Goal: Information Seeking & Learning: Learn about a topic

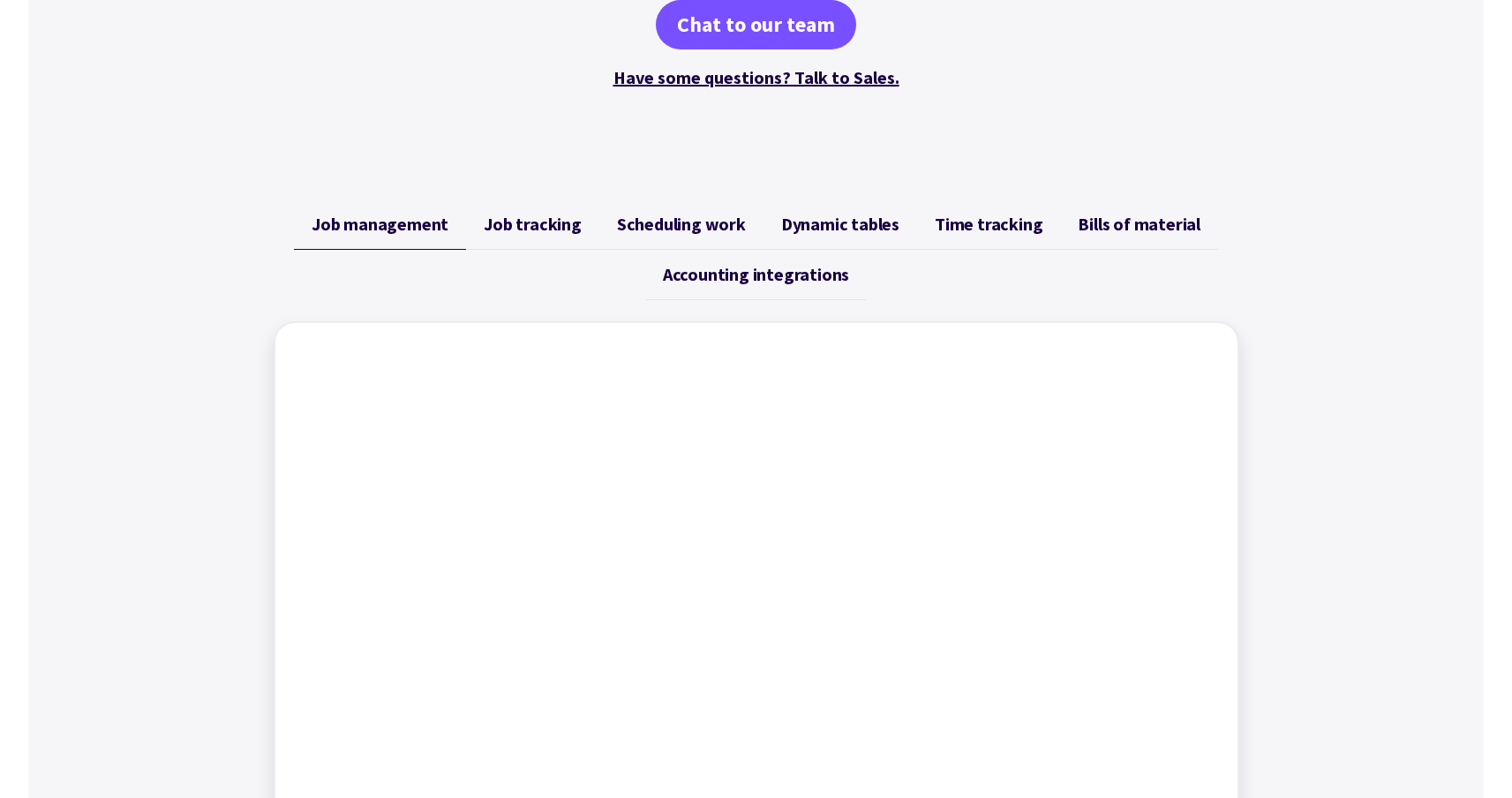
scroll to position [557, 0]
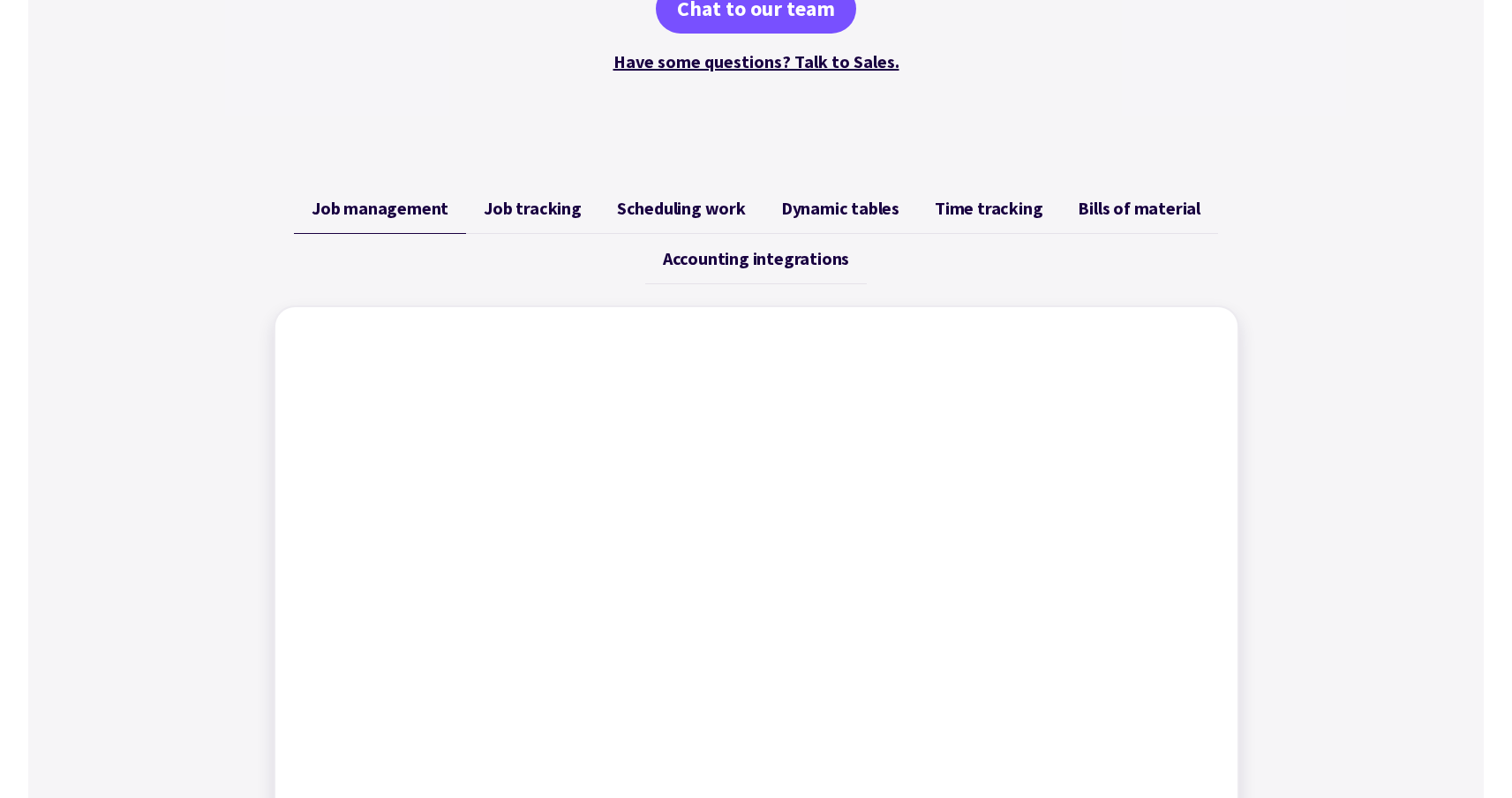
click at [528, 217] on span "Job tracking" at bounding box center [533, 208] width 98 height 21
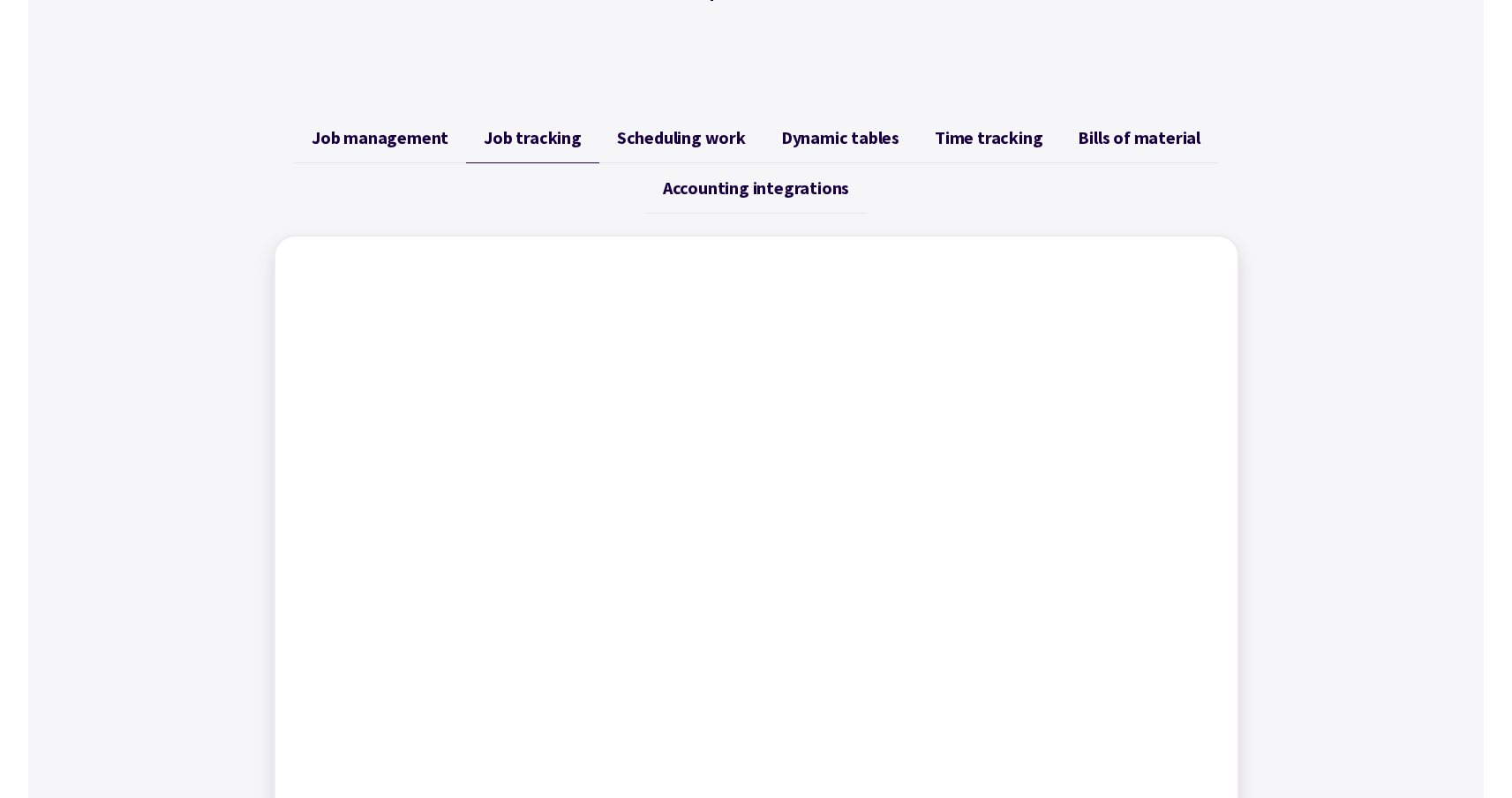
scroll to position [618, 0]
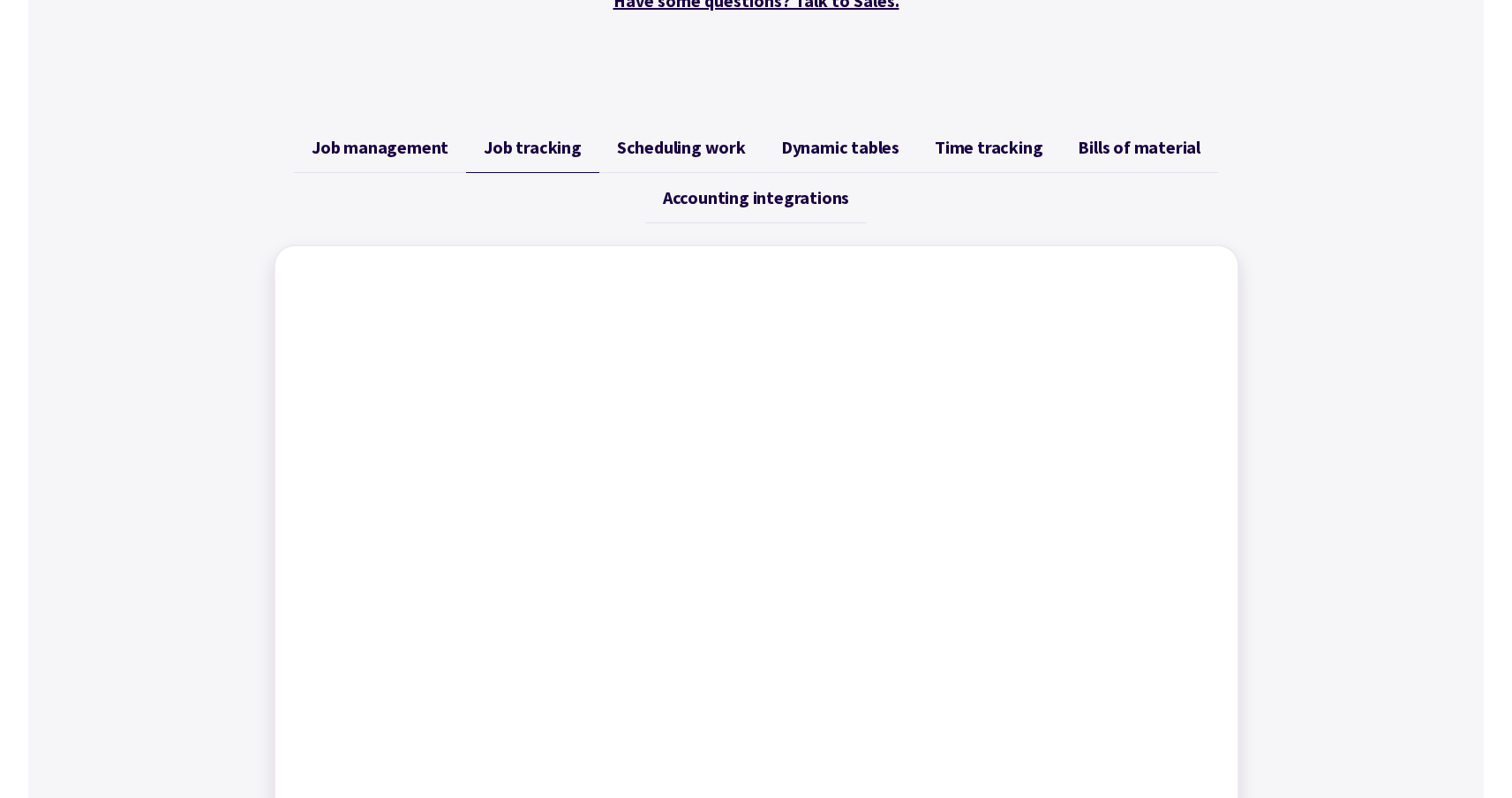
click at [398, 140] on span "Job management" at bounding box center [380, 148] width 137 height 21
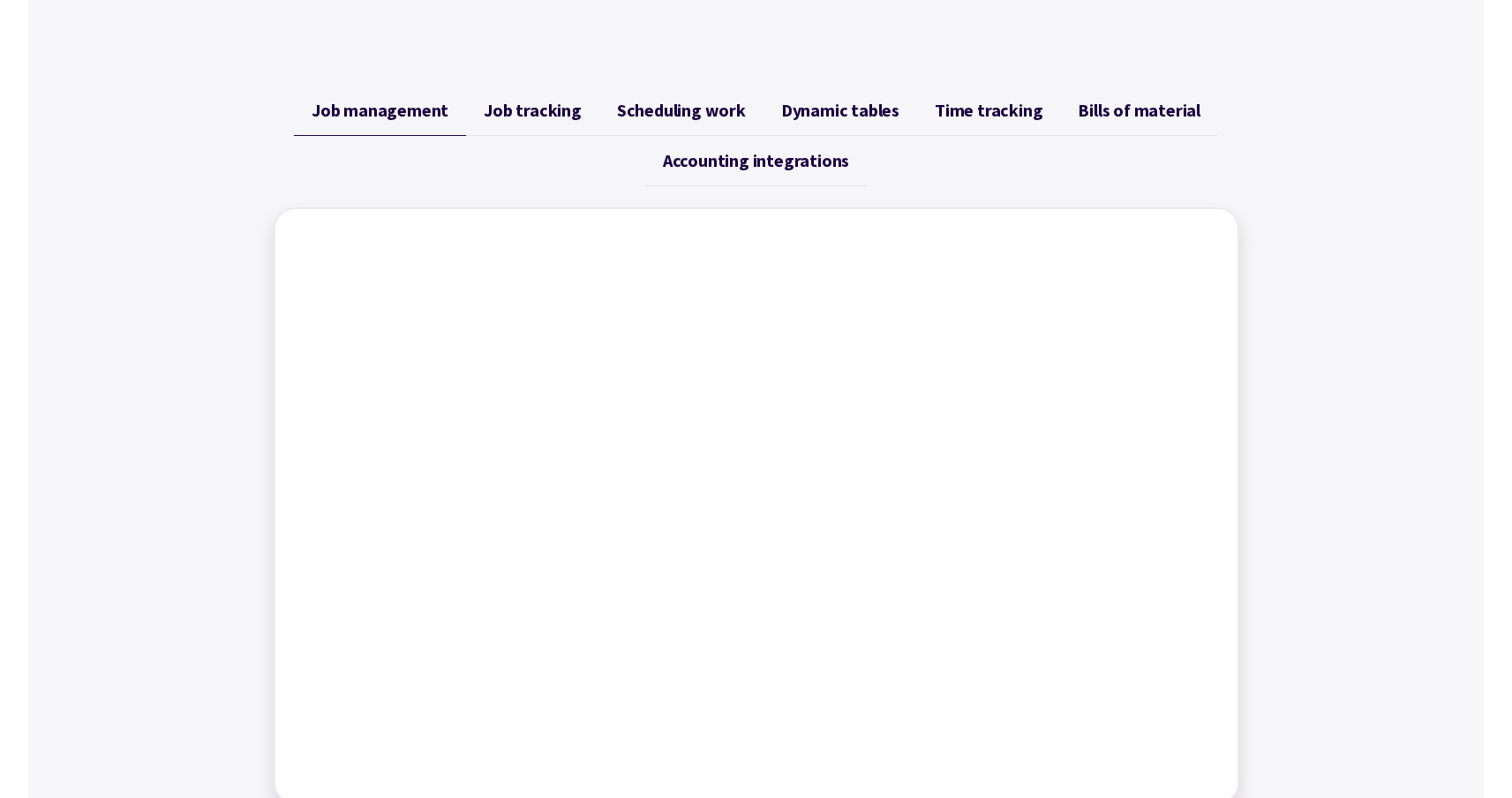
scroll to position [661, 0]
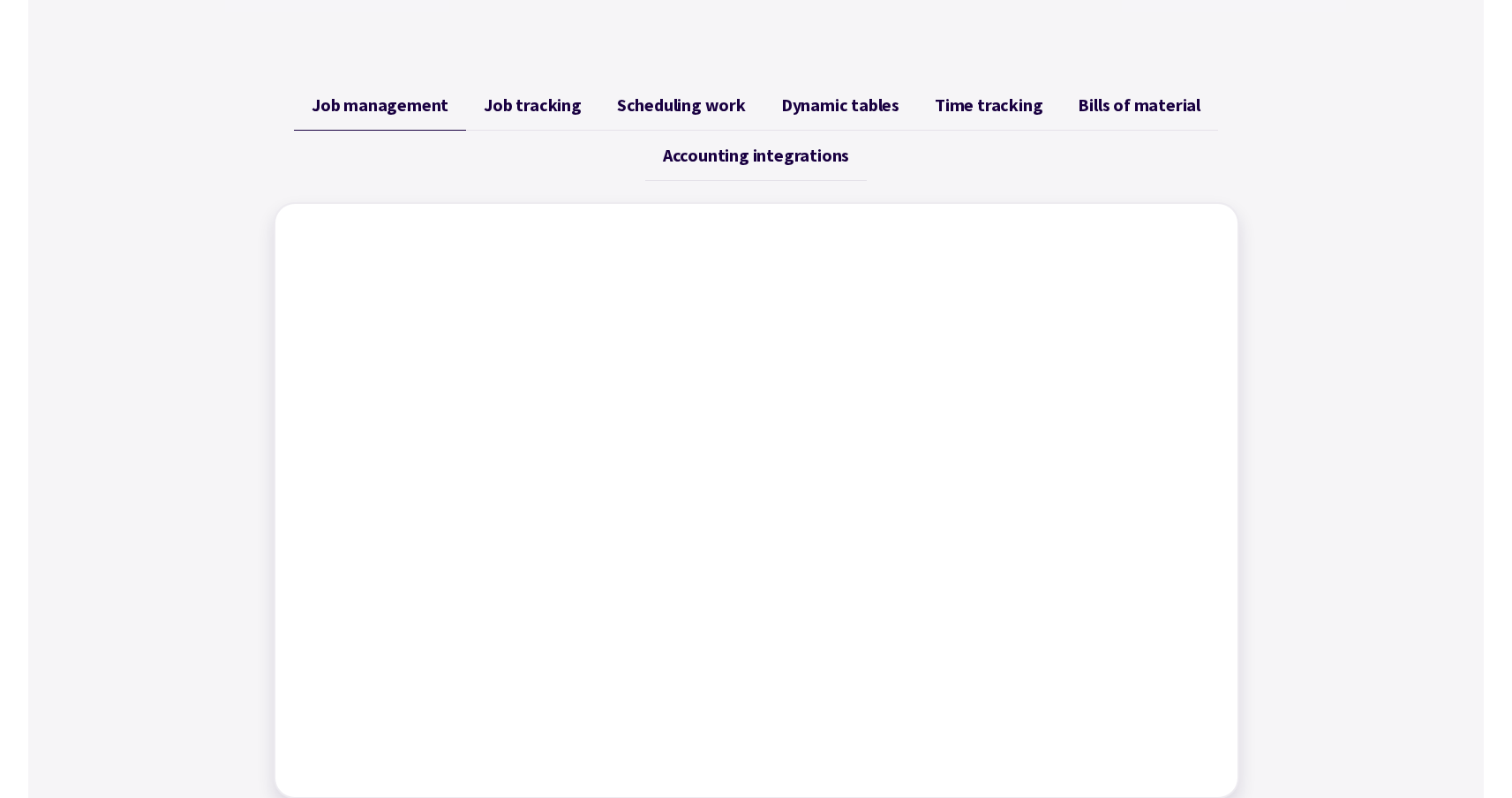
click at [544, 127] on link "Job tracking" at bounding box center [533, 105] width 134 height 50
click at [695, 104] on span "Scheduling work" at bounding box center [682, 105] width 129 height 21
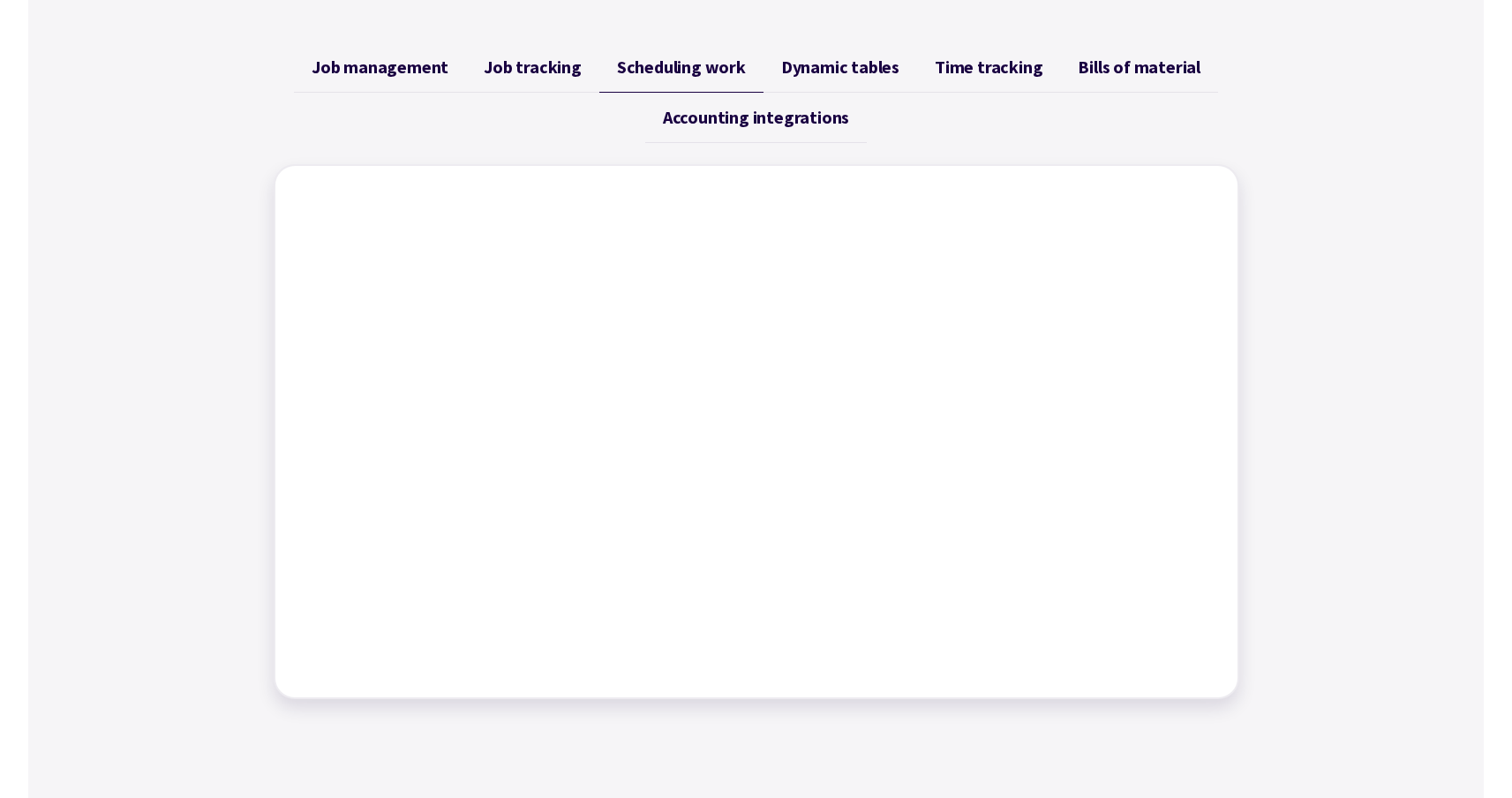
scroll to position [700, 0]
click at [835, 59] on span "Dynamic tables" at bounding box center [841, 66] width 119 height 21
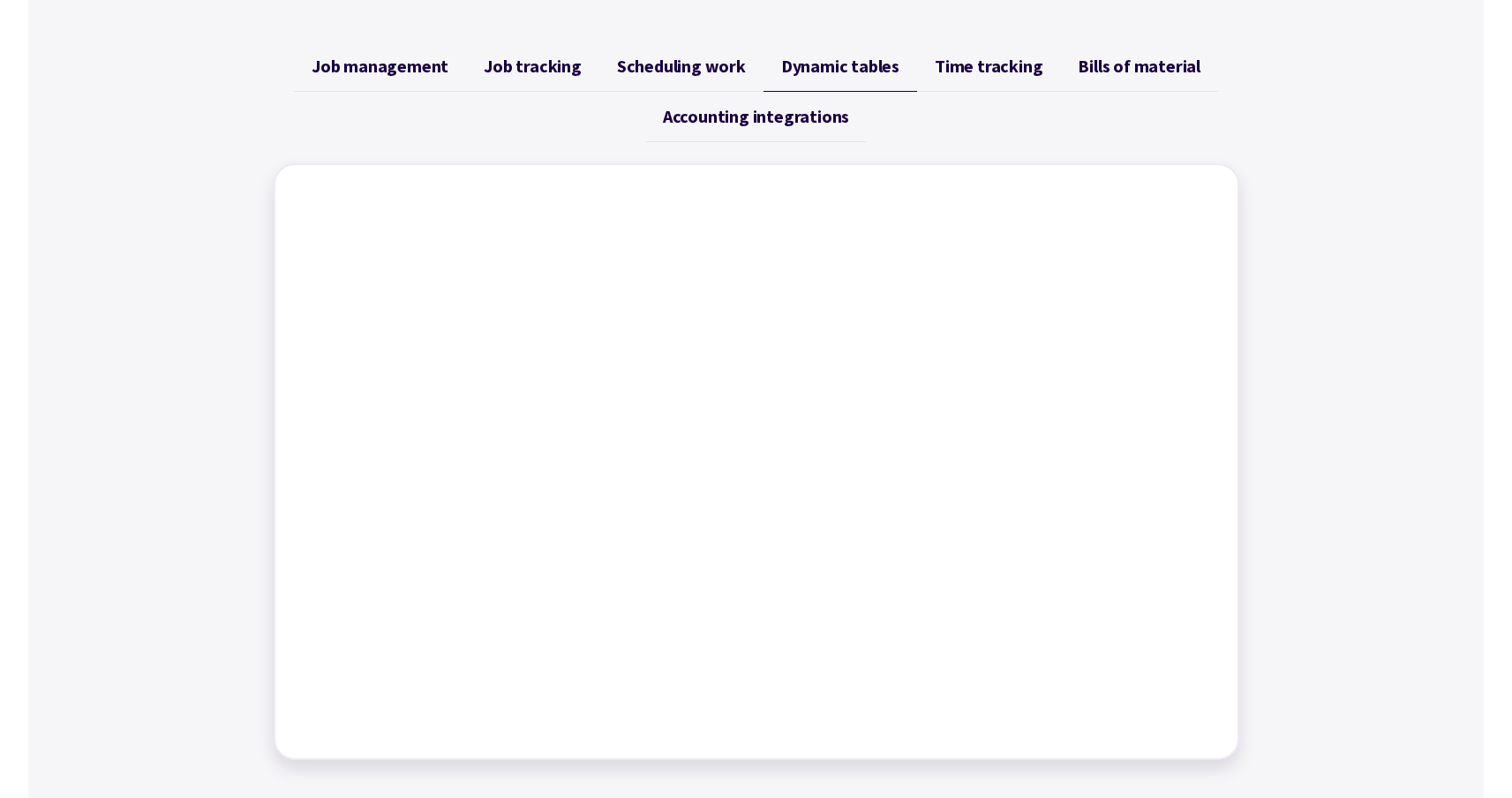
scroll to position [699, 0]
click at [951, 78] on span "Time tracking" at bounding box center [989, 67] width 108 height 21
click at [1158, 69] on span "Bills of material" at bounding box center [1139, 67] width 123 height 21
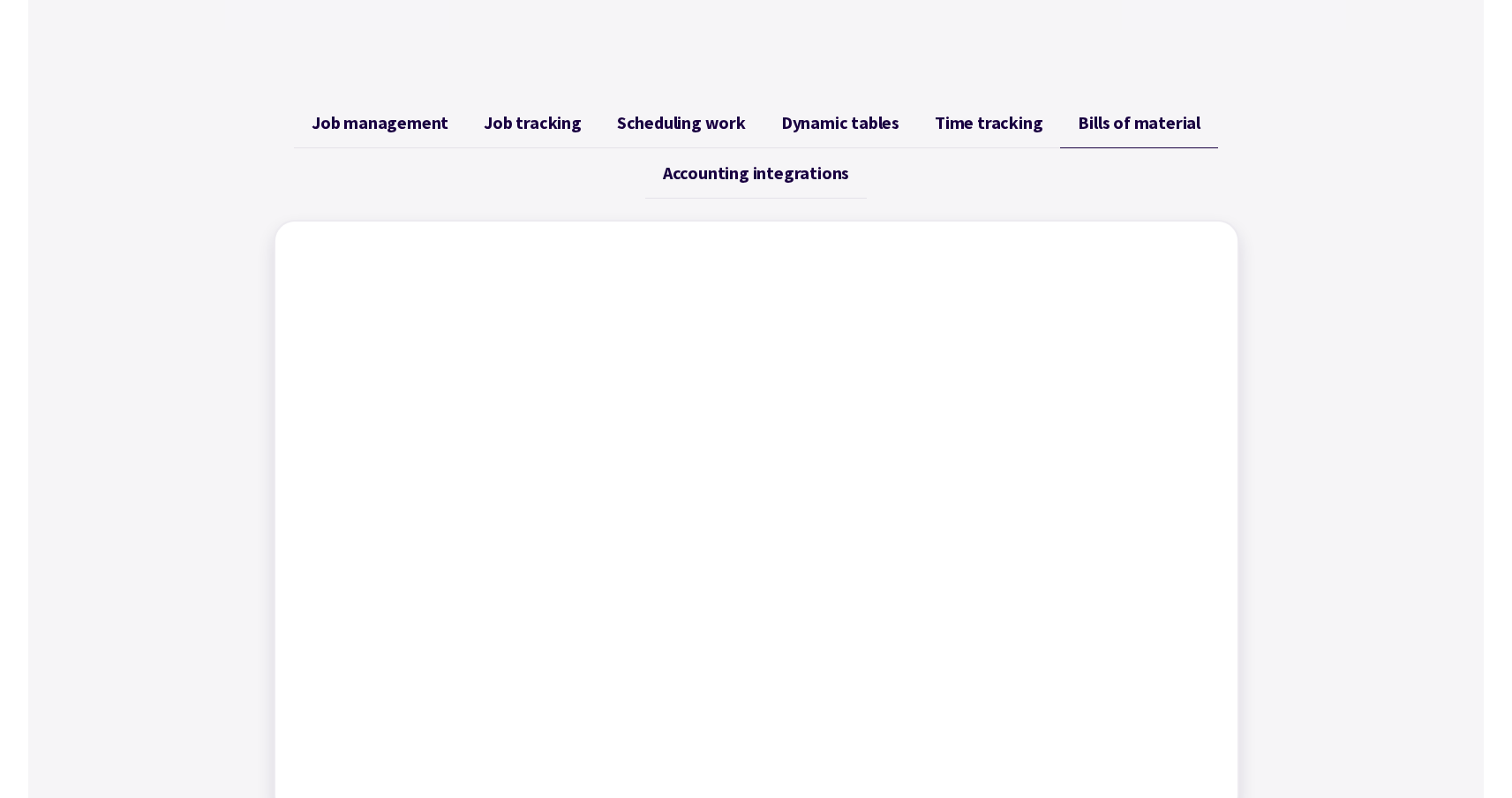
scroll to position [640, 0]
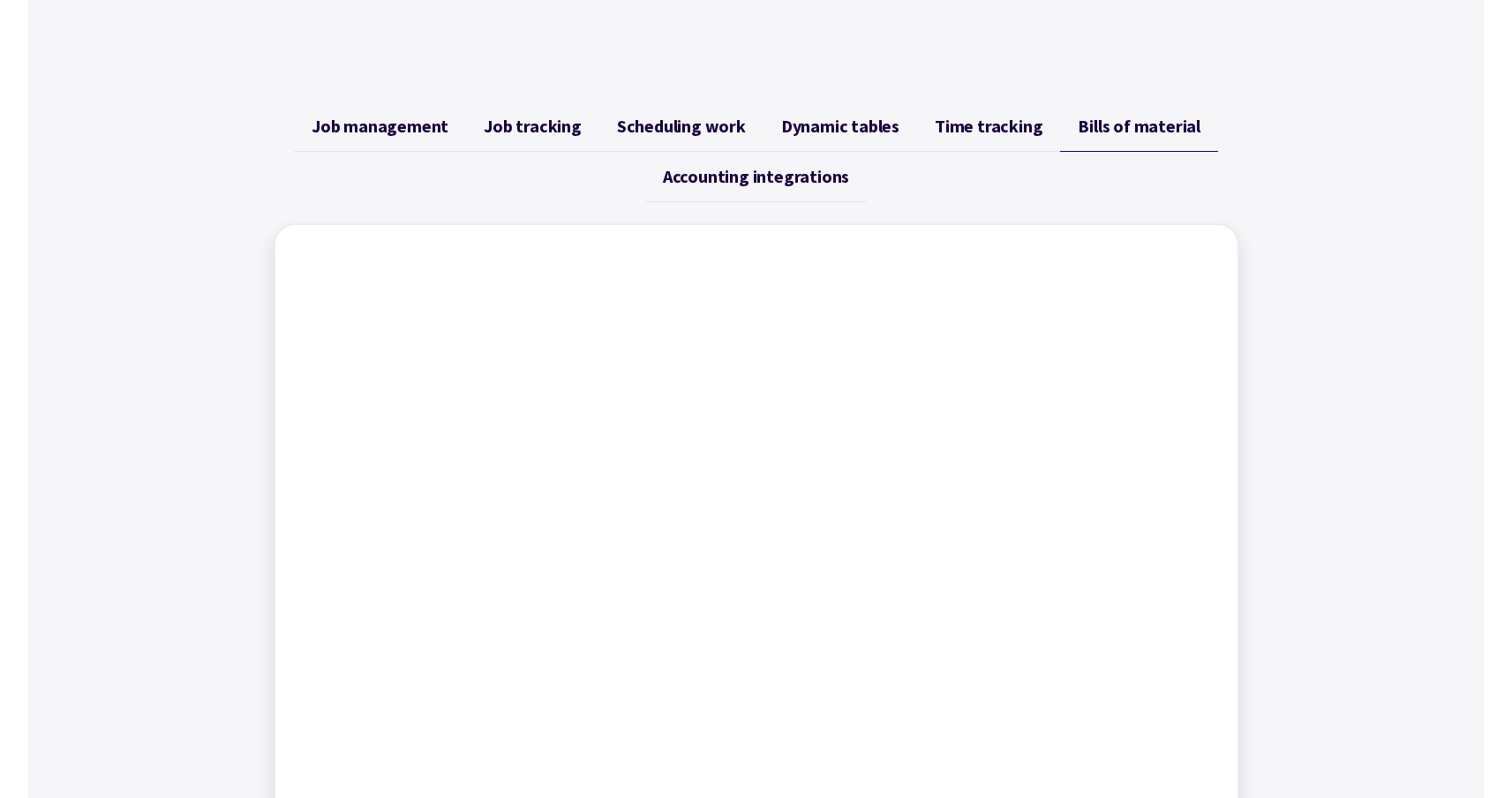
click at [753, 164] on link "Accounting integrations" at bounding box center [756, 177] width 221 height 50
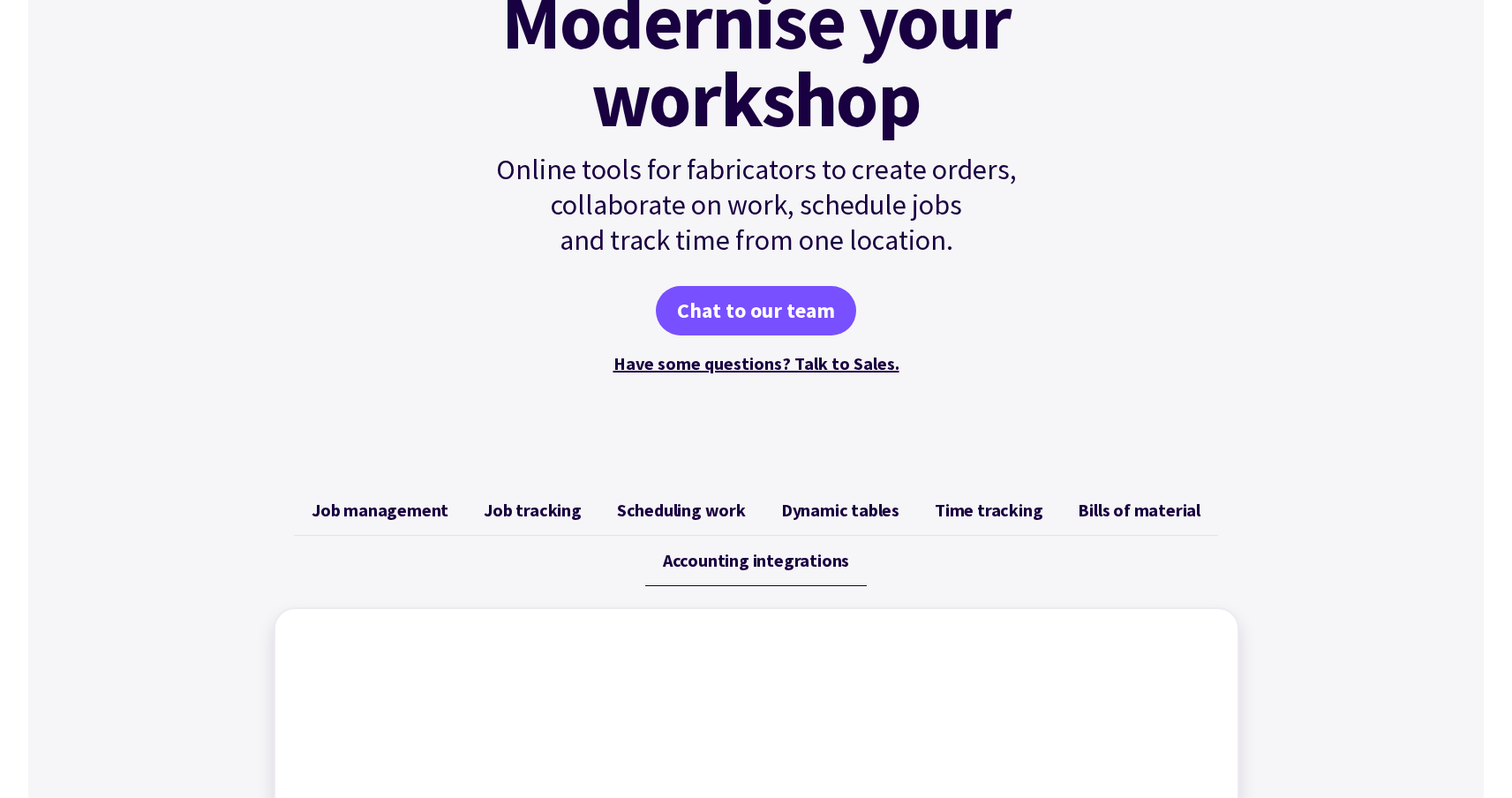
scroll to position [0, 0]
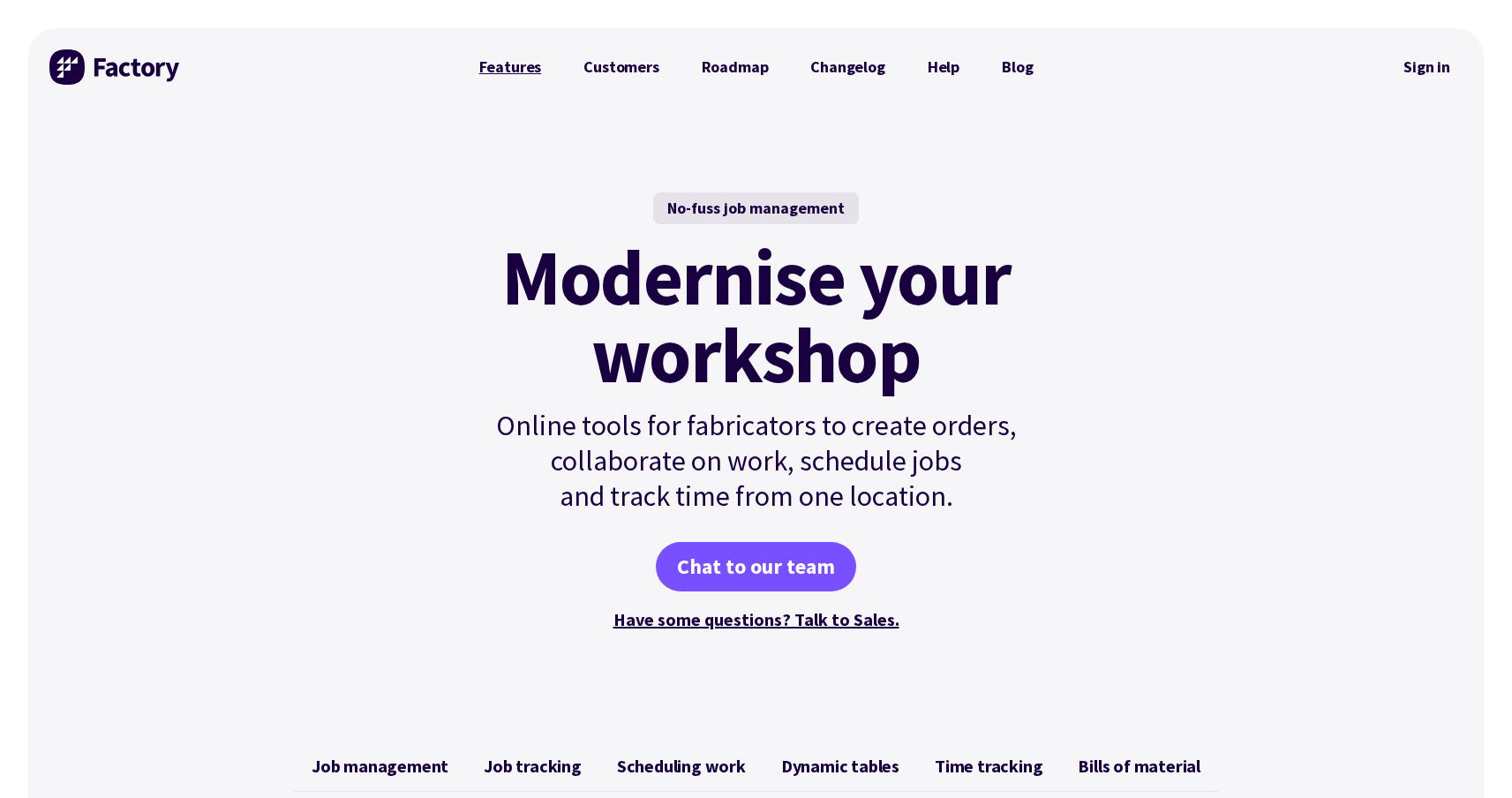
click at [482, 74] on link "Features" at bounding box center [511, 67] width 105 height 35
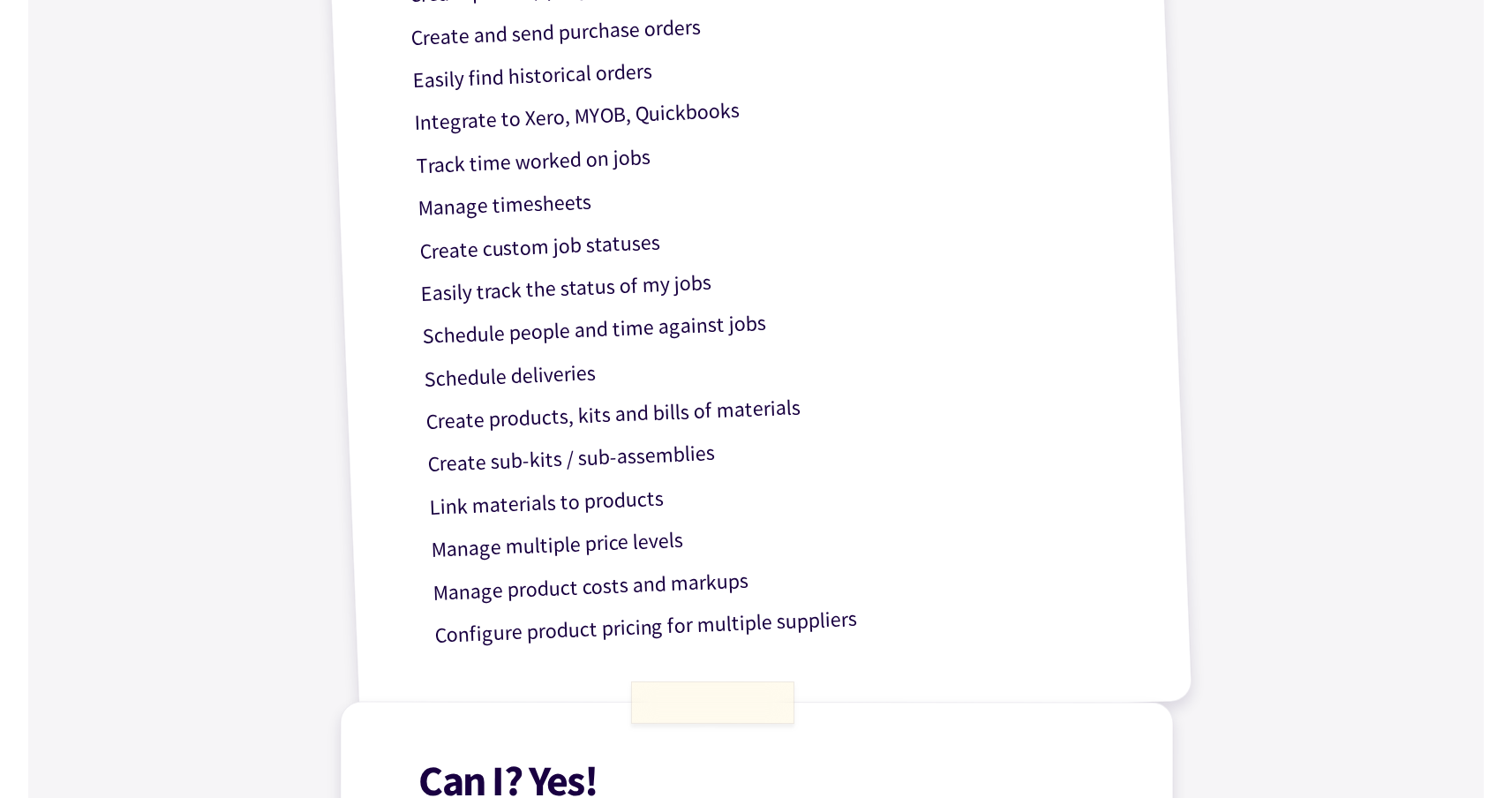
scroll to position [810, 0]
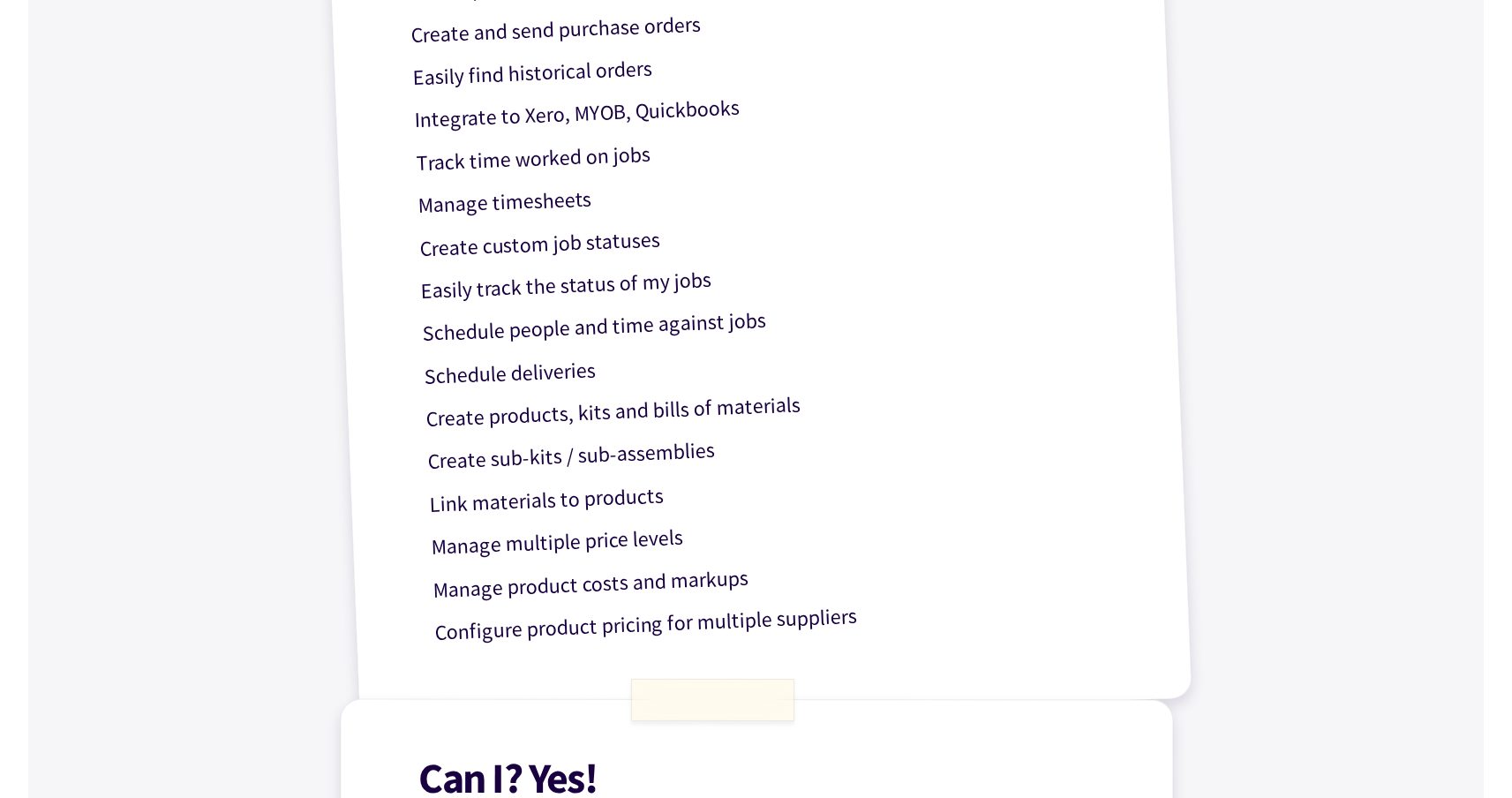
click at [544, 199] on p "Manage timesheets" at bounding box center [769, 193] width 706 height 62
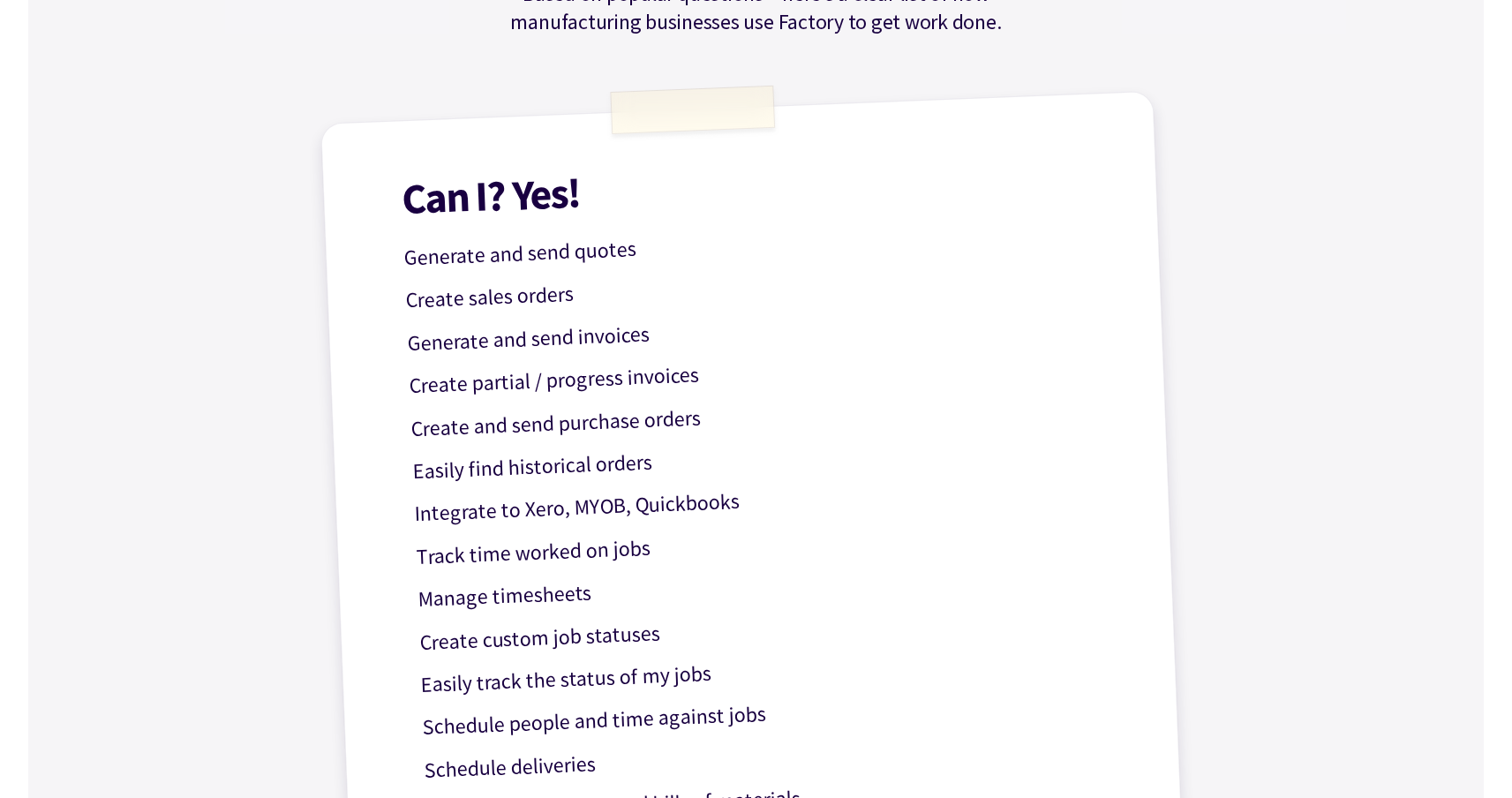
scroll to position [0, 0]
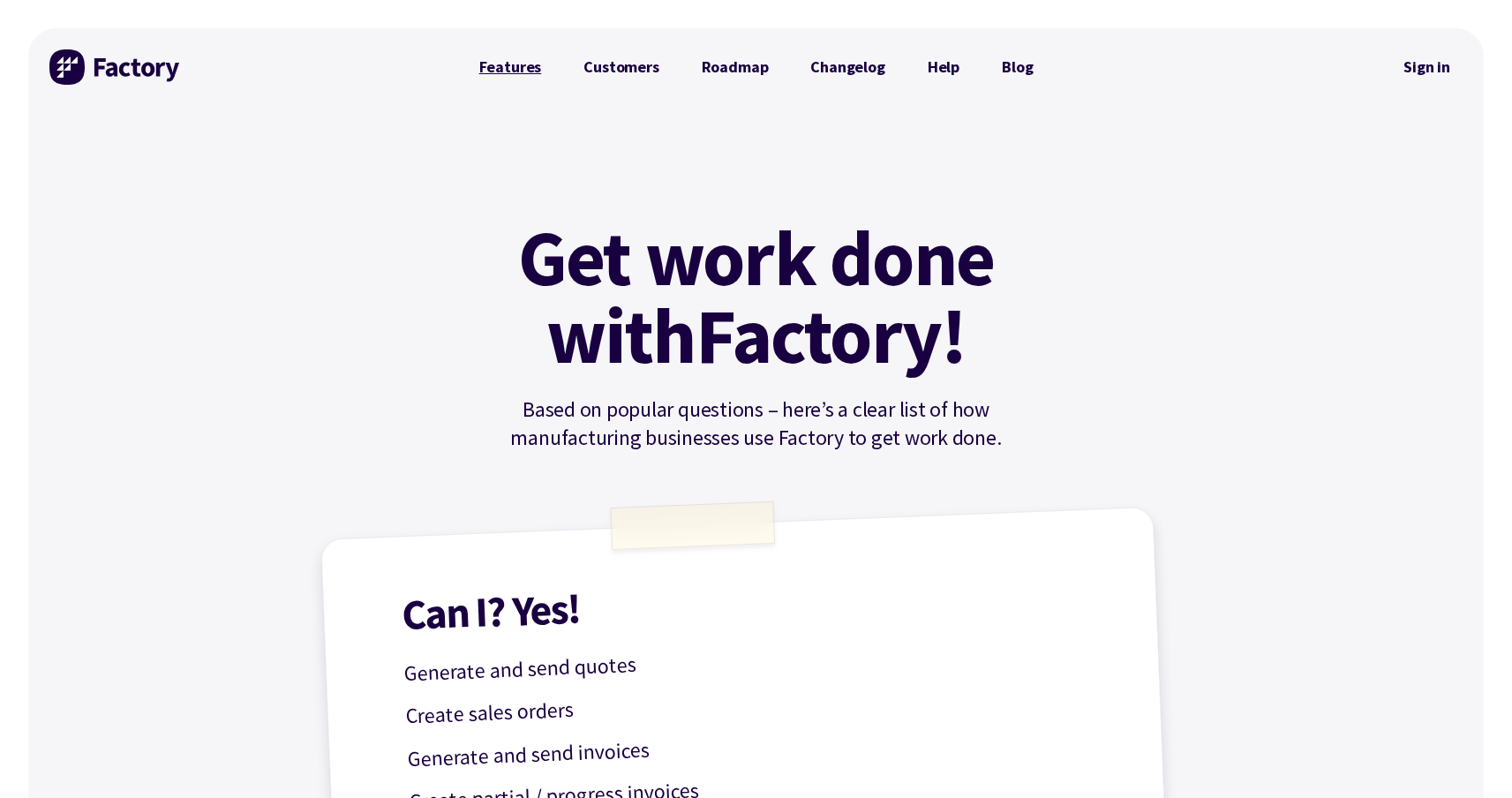
click at [503, 67] on link "Features" at bounding box center [511, 67] width 105 height 35
click at [608, 67] on link "Customers" at bounding box center [621, 67] width 118 height 35
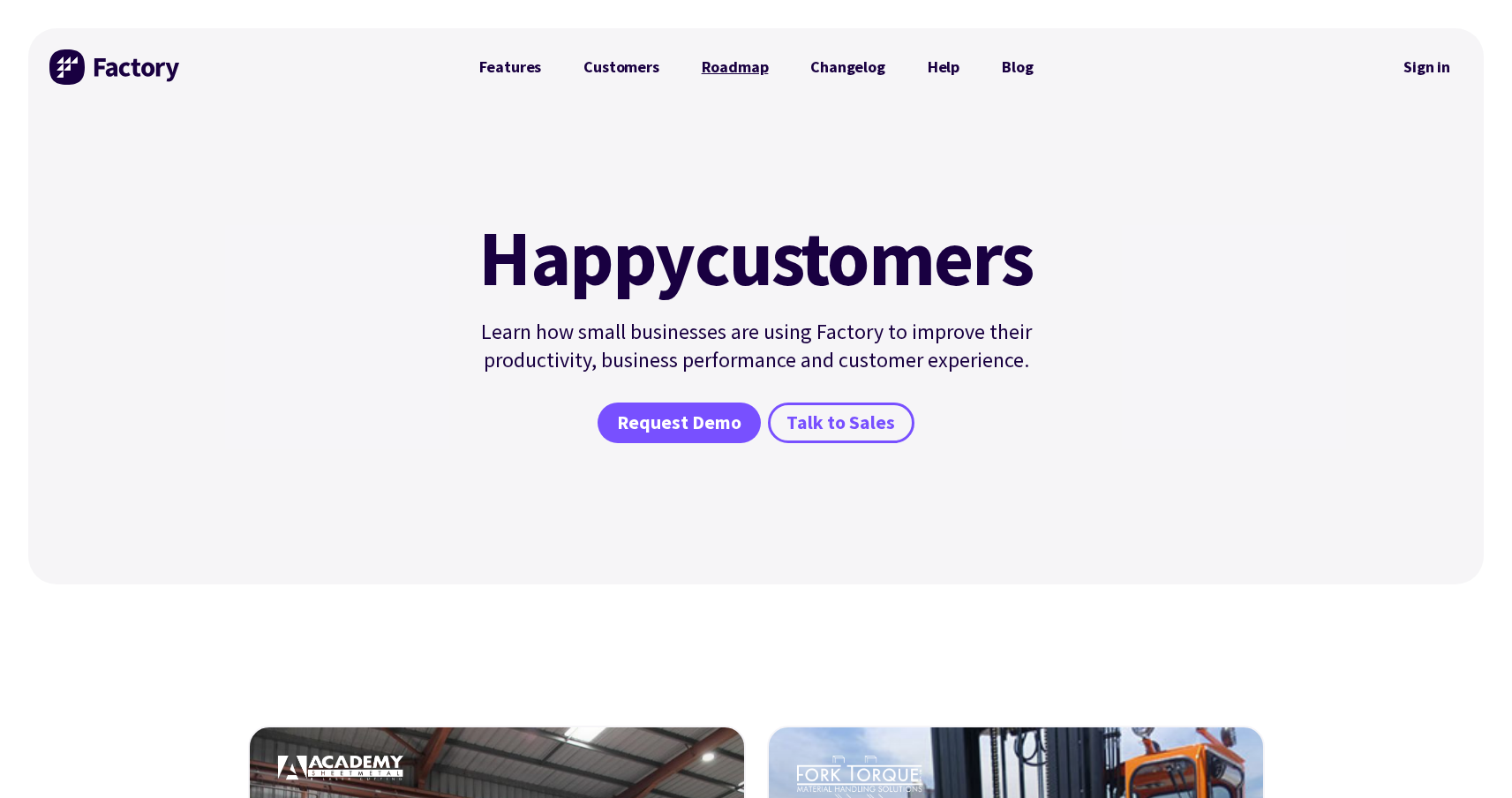
click at [744, 73] on link "Roadmap" at bounding box center [736, 67] width 110 height 35
click at [840, 72] on link "Changelog" at bounding box center [848, 67] width 117 height 35
click at [834, 418] on span "Talk to Sales" at bounding box center [841, 423] width 109 height 26
click at [999, 177] on div "Happy customers Learn how small businesses are using Factory to improve their p…" at bounding box center [757, 345] width 618 height 479
click at [662, 424] on span "Request Demo" at bounding box center [679, 423] width 125 height 26
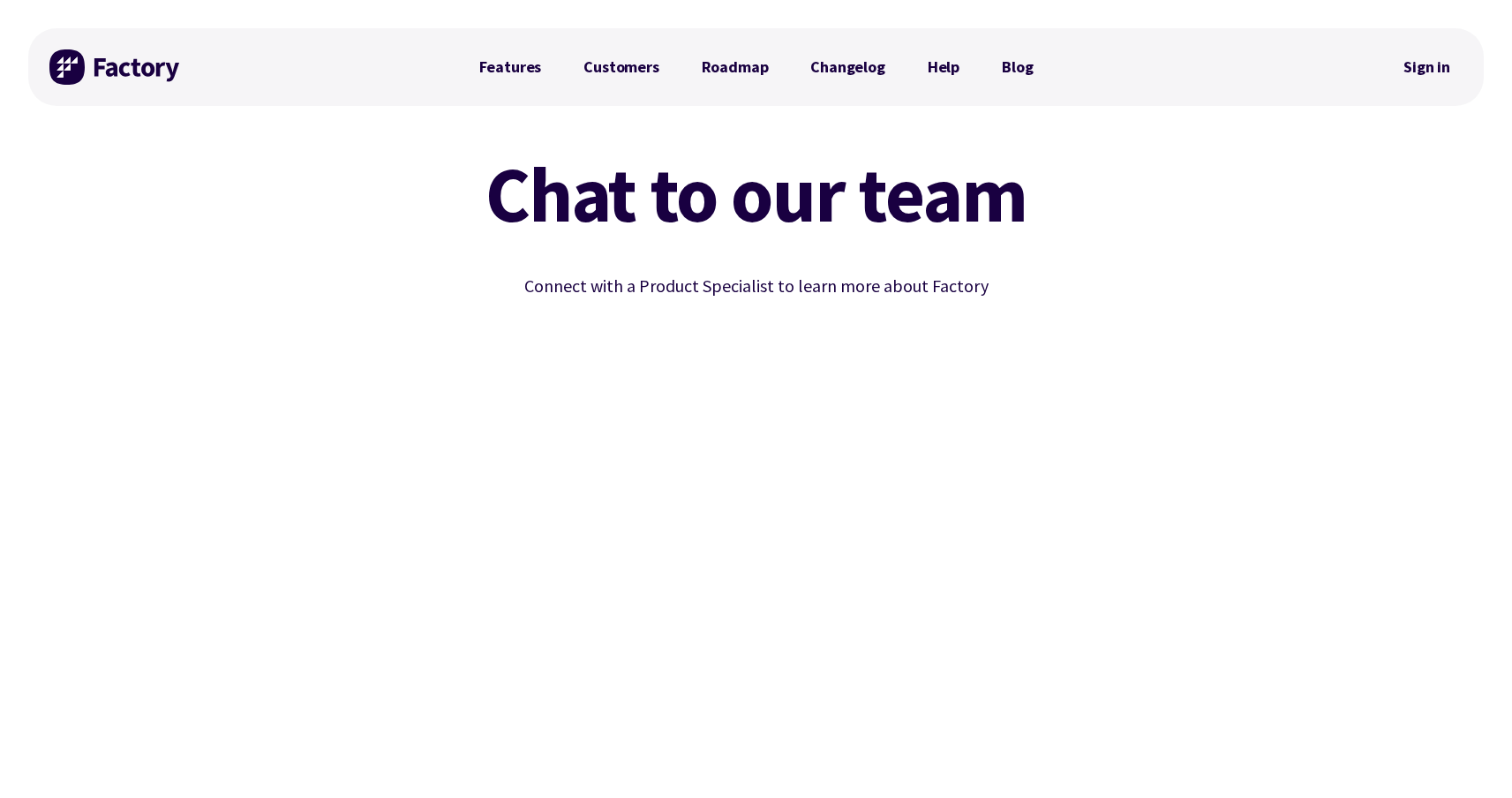
drag, startPoint x: 450, startPoint y: 144, endPoint x: 536, endPoint y: 309, distance: 186.1
click at [493, 233] on div "Chat to our team Connect with a Product Specialist to learn more about Factory" at bounding box center [757, 579] width 804 height 890
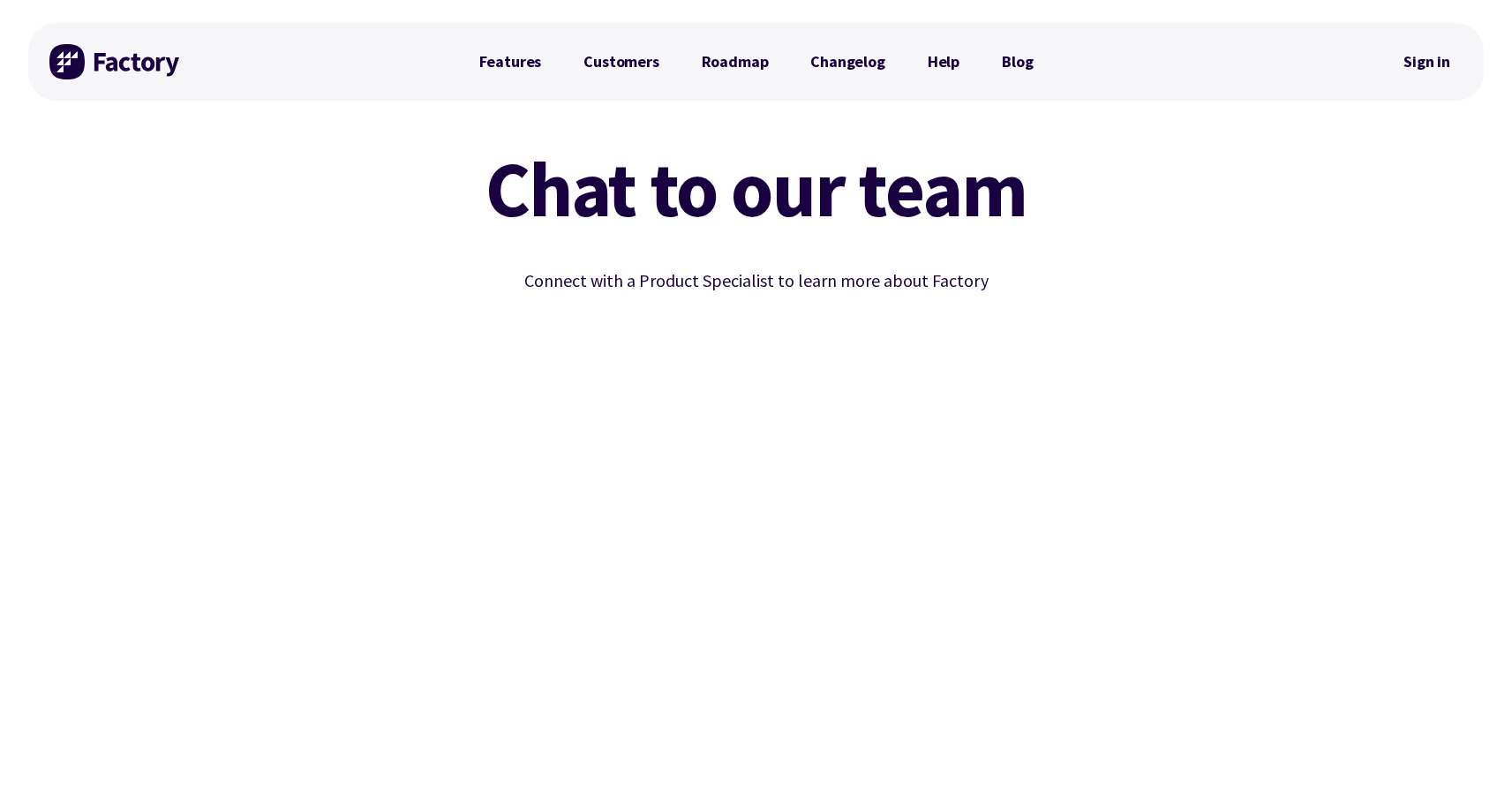
scroll to position [14, 0]
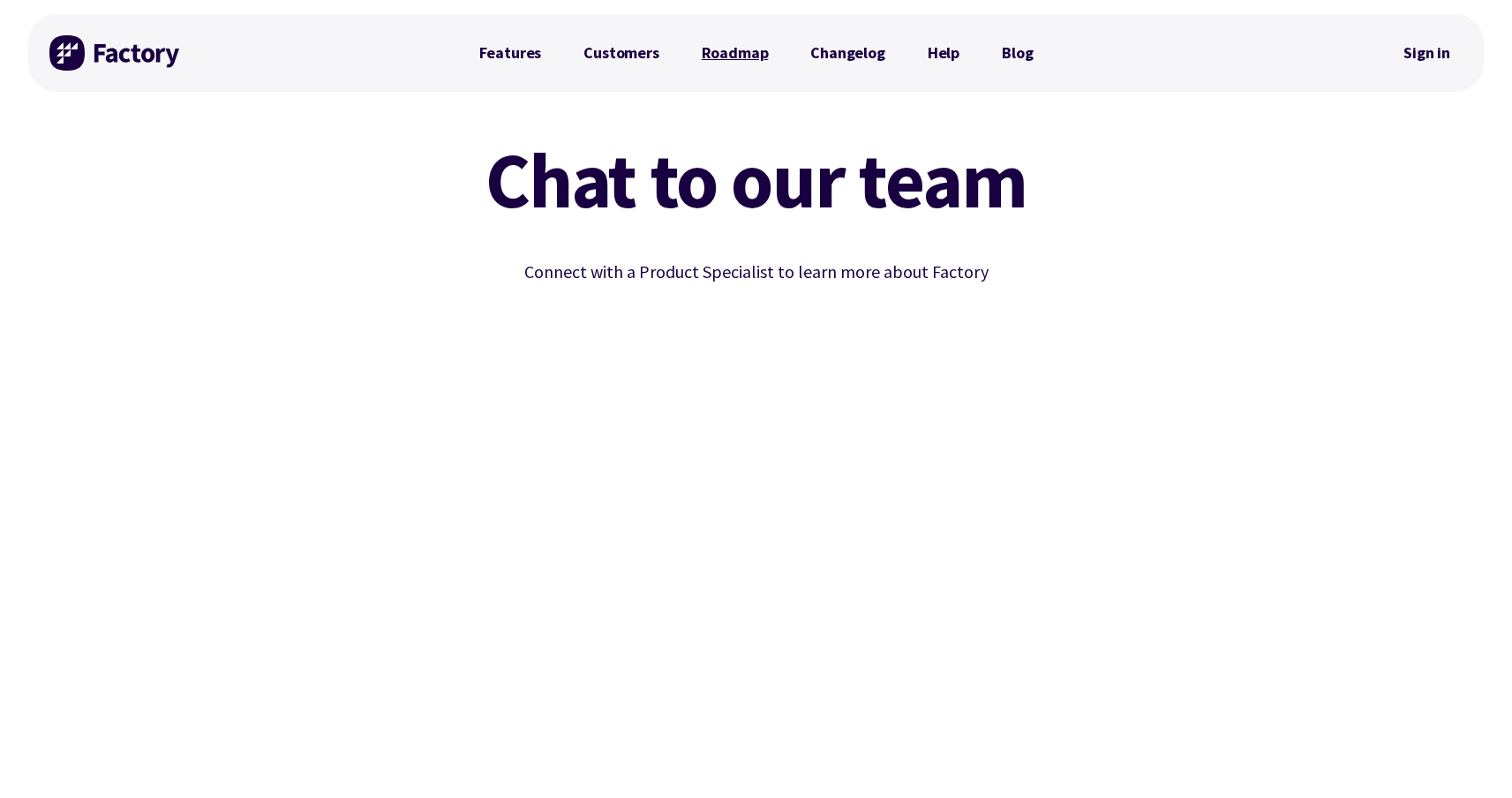
click at [715, 66] on link "Roadmap" at bounding box center [736, 53] width 110 height 35
